Goal: Find specific page/section: Find specific page/section

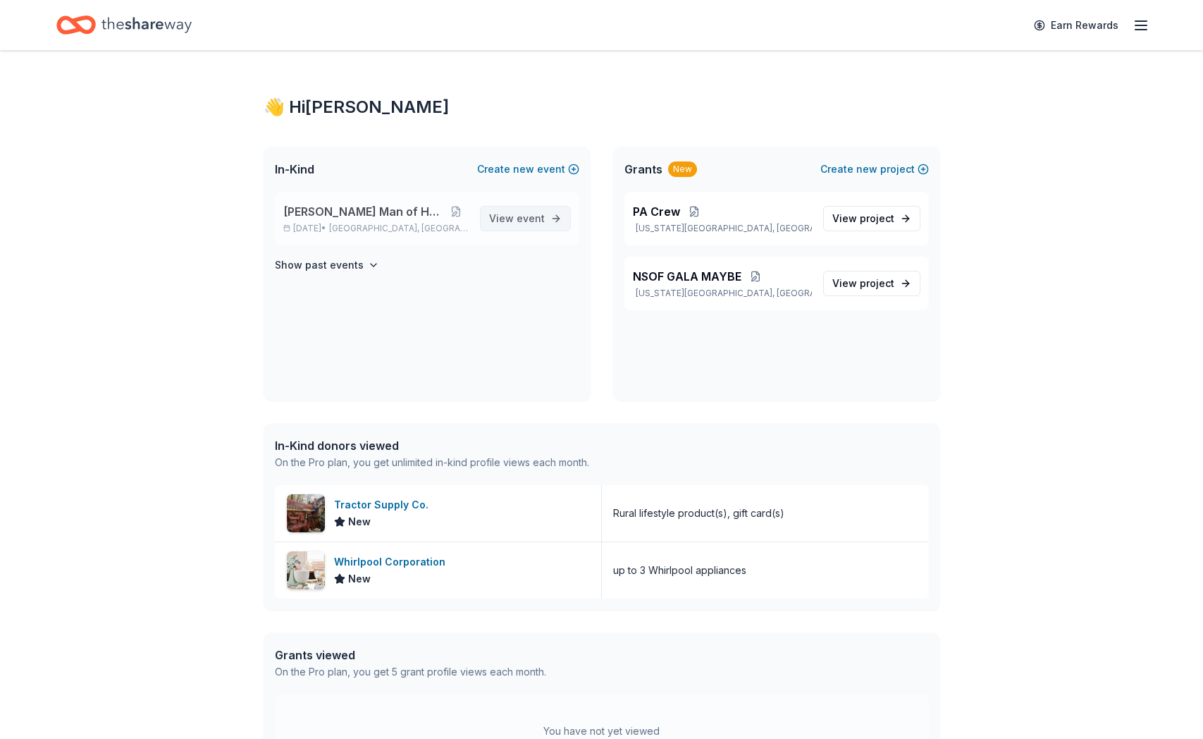
click at [535, 221] on span "event" at bounding box center [531, 218] width 28 height 12
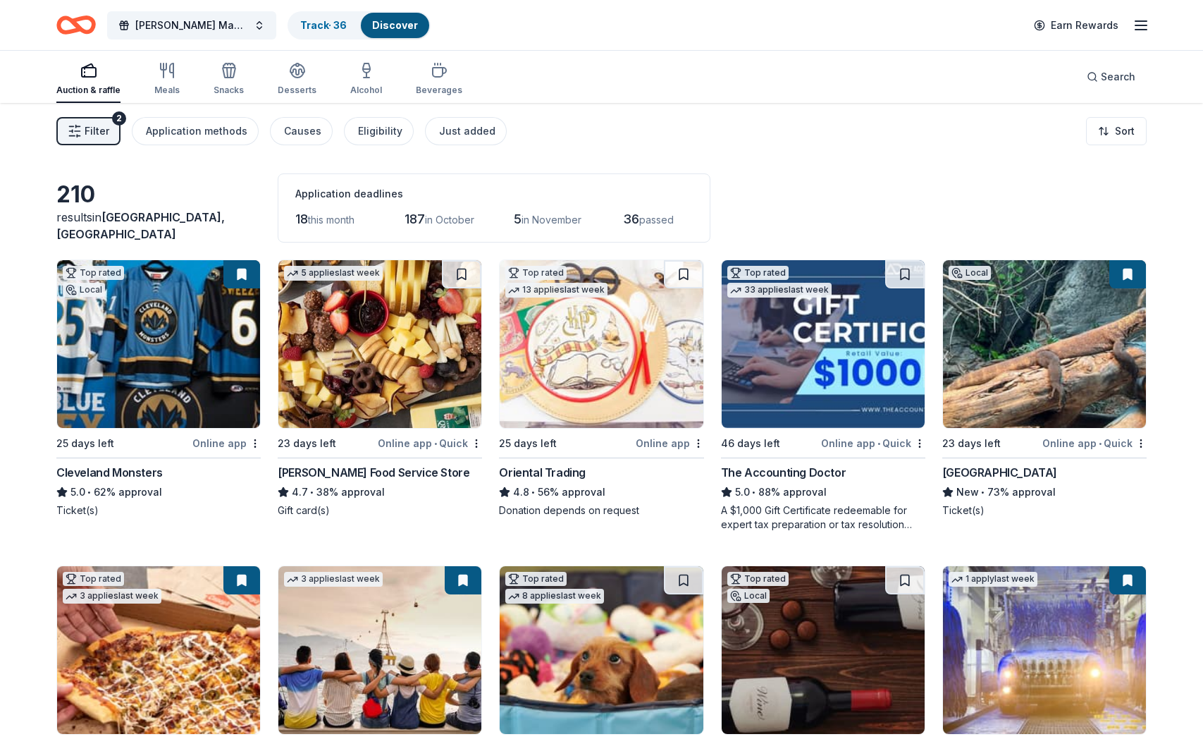
click at [1126, 275] on button at bounding box center [1127, 274] width 37 height 28
click at [1126, 272] on button at bounding box center [1127, 274] width 37 height 28
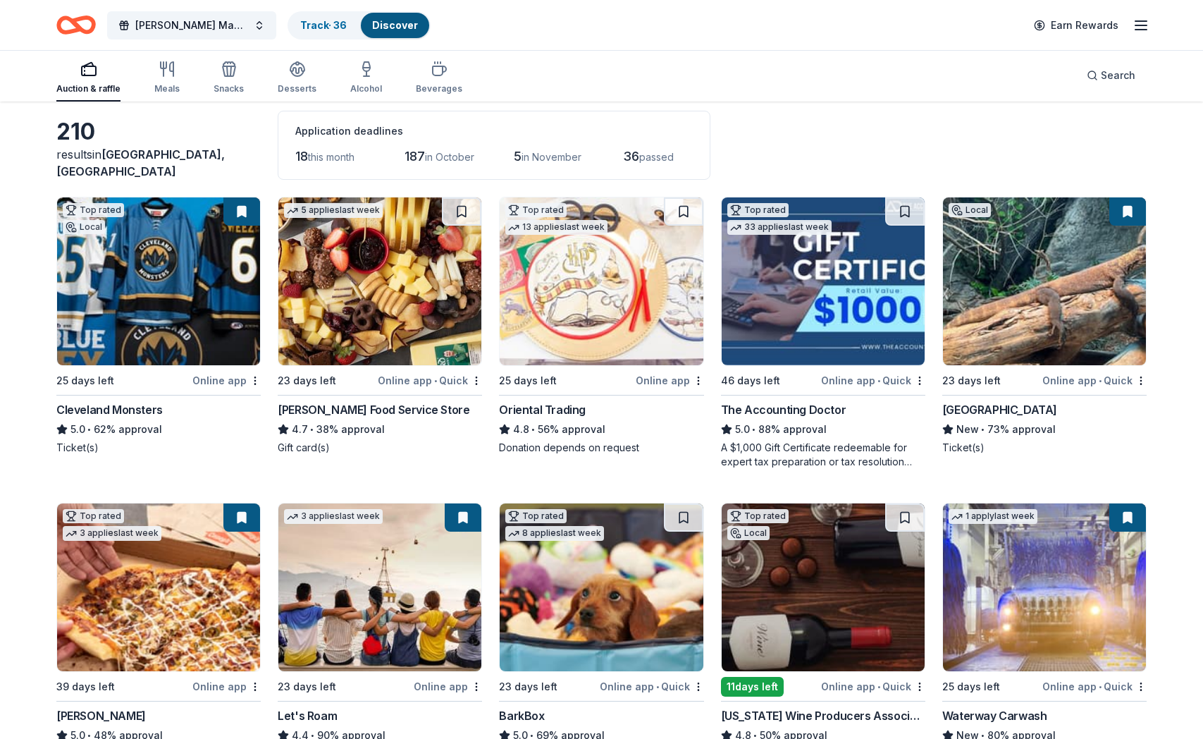
scroll to position [90, 0]
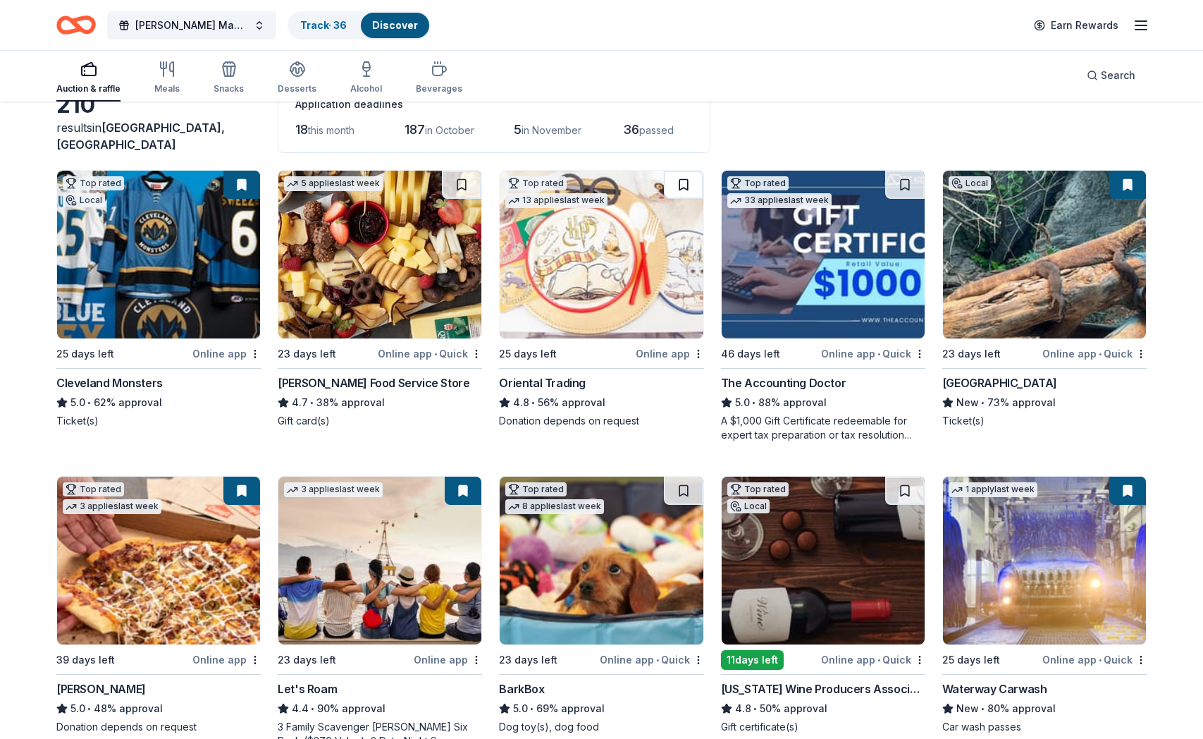
click at [679, 187] on button at bounding box center [683, 185] width 39 height 28
click at [679, 187] on button at bounding box center [685, 185] width 37 height 28
click at [317, 25] on link "Track · 37" at bounding box center [323, 25] width 46 height 12
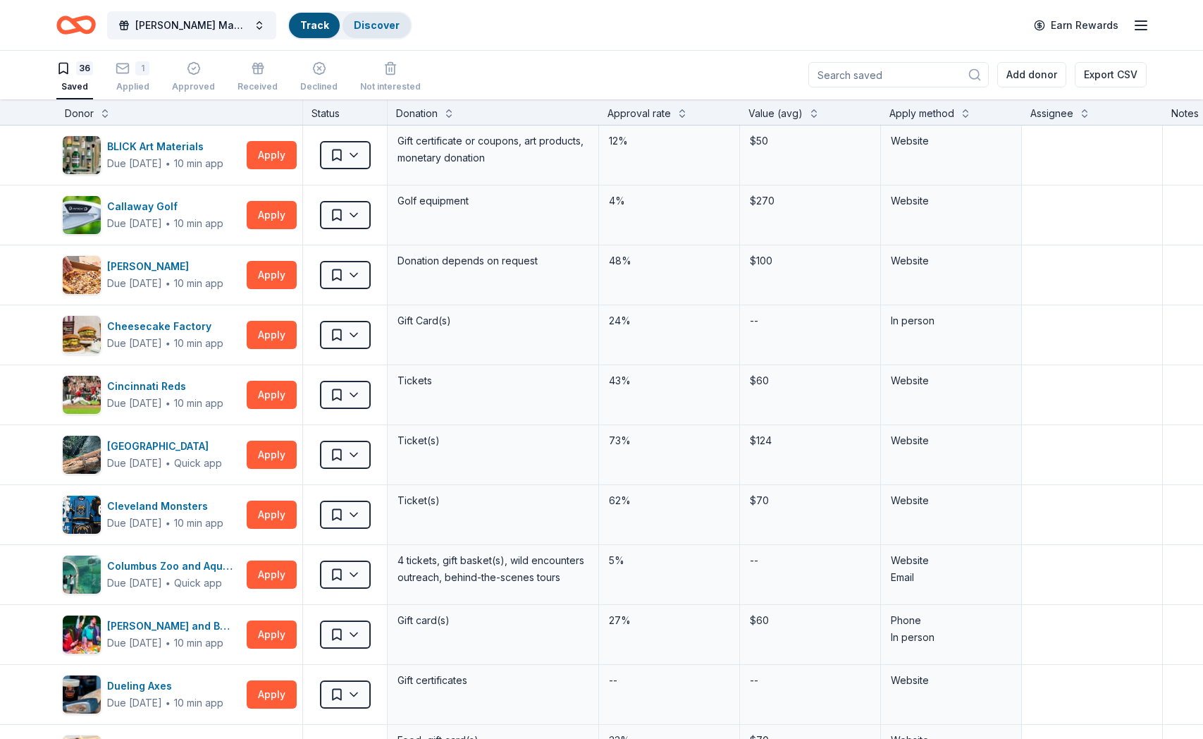
scroll to position [1, 0]
click at [391, 17] on div "Discover" at bounding box center [394, 25] width 68 height 25
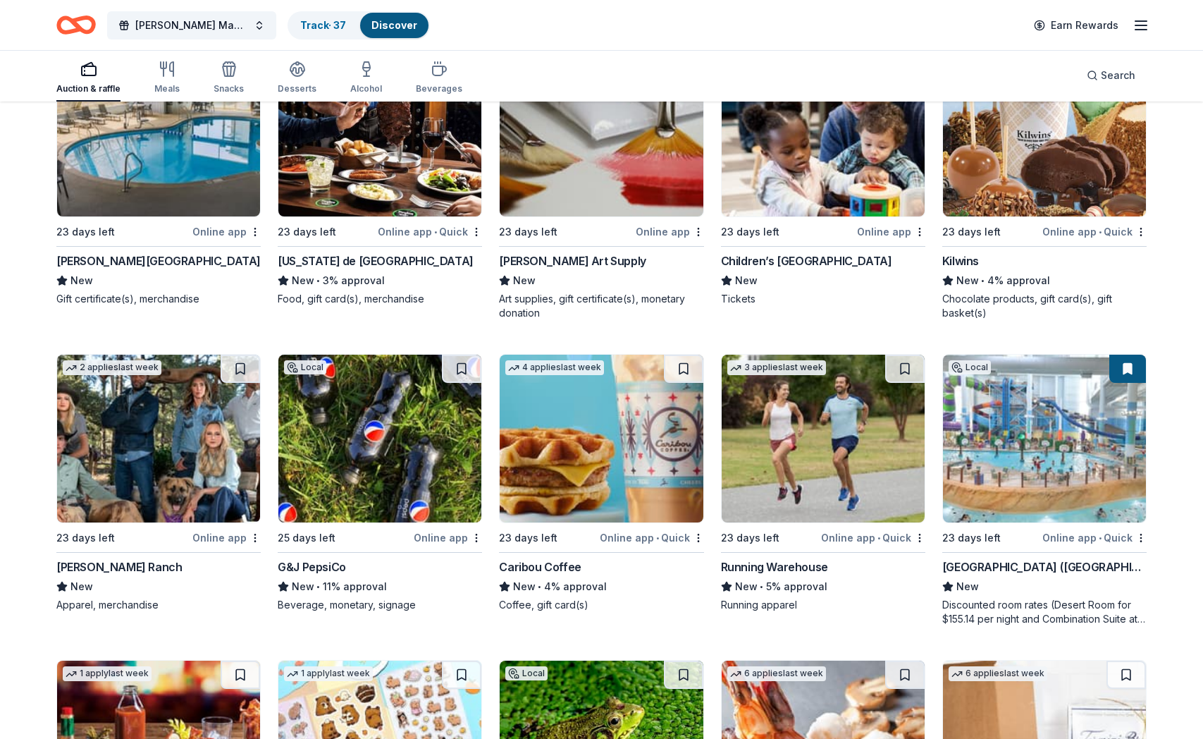
scroll to position [4481, 0]
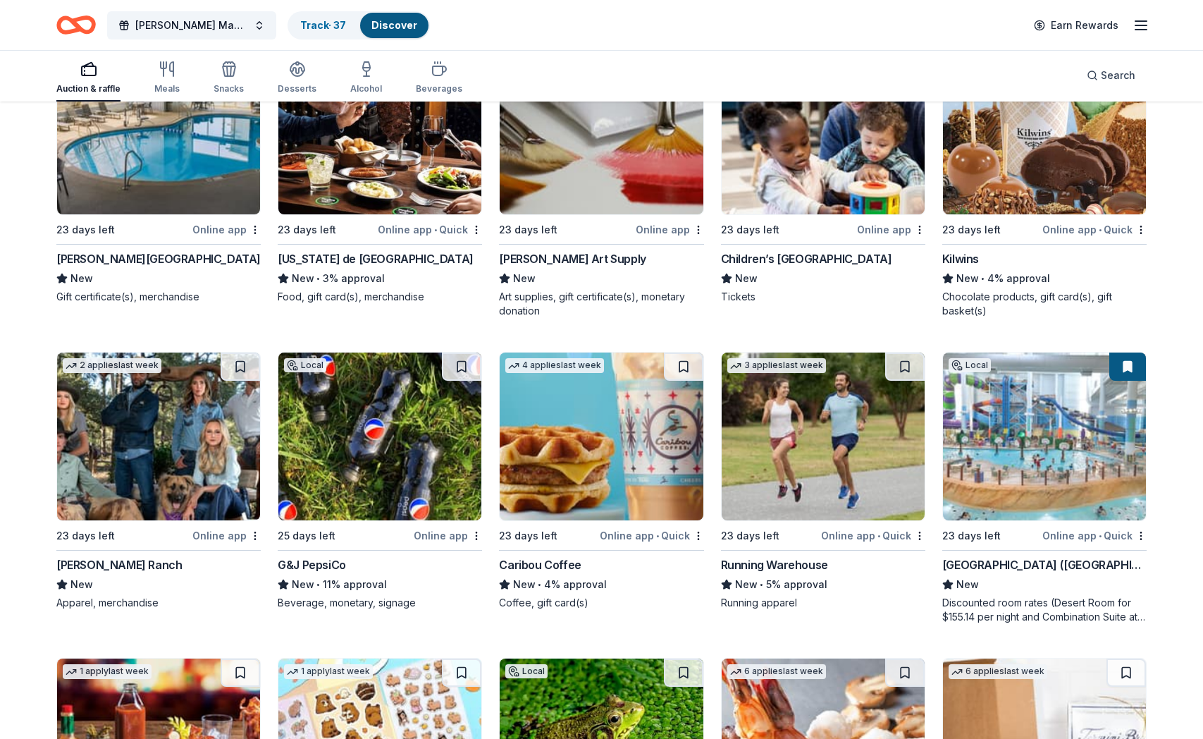
click at [970, 365] on div "Local" at bounding box center [970, 365] width 42 height 14
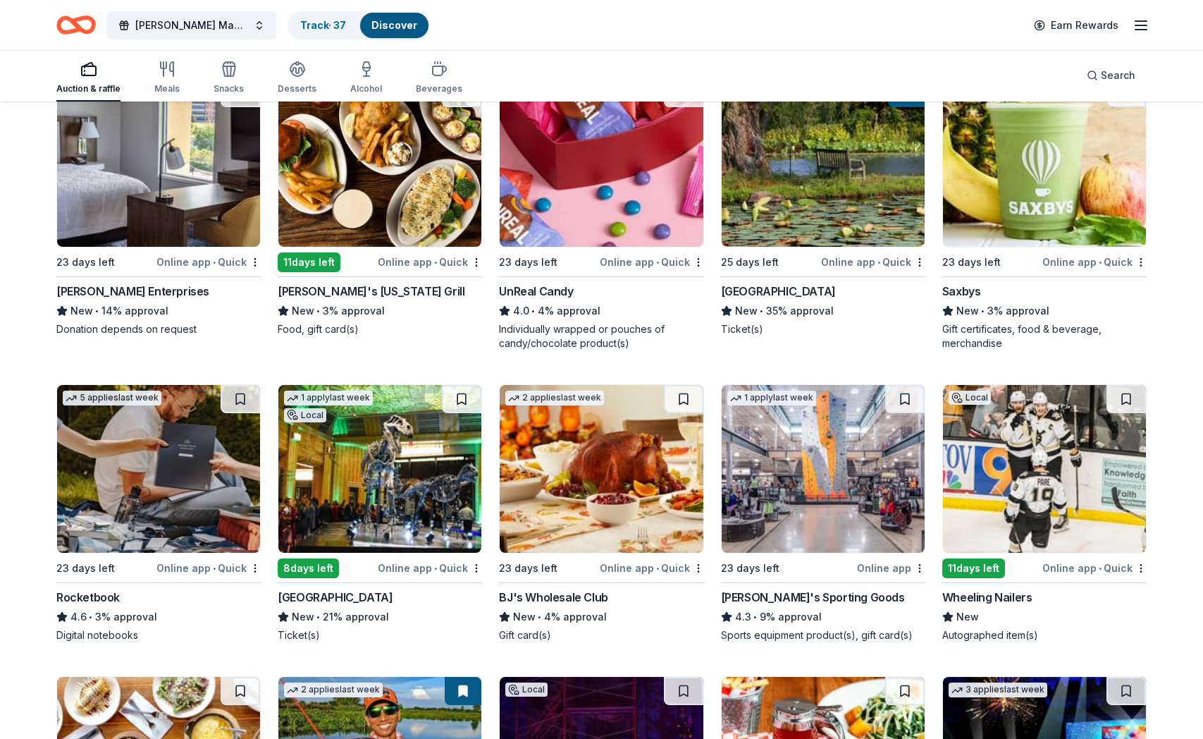
scroll to position [5357, 0]
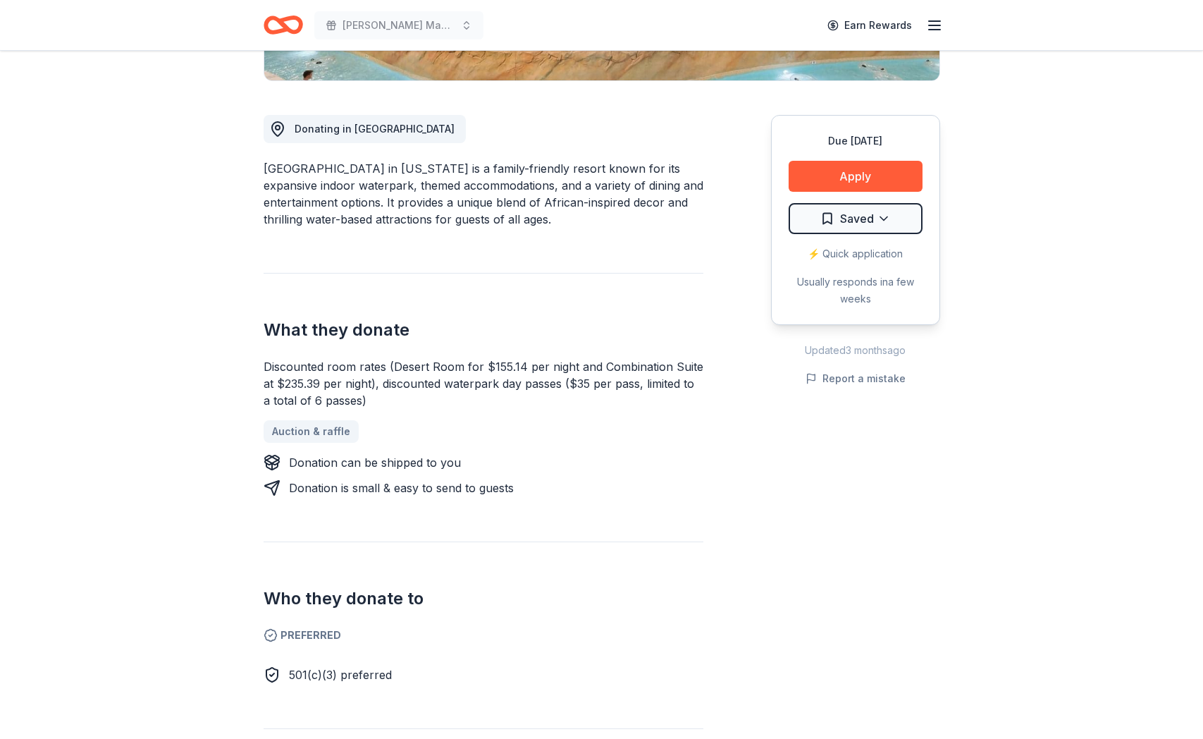
scroll to position [373, 0]
